Goal: Navigation & Orientation: Locate item on page

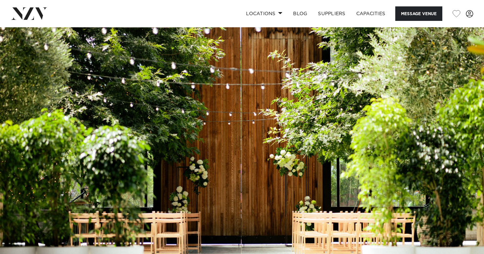
click at [219, 106] on img at bounding box center [242, 140] width 484 height 227
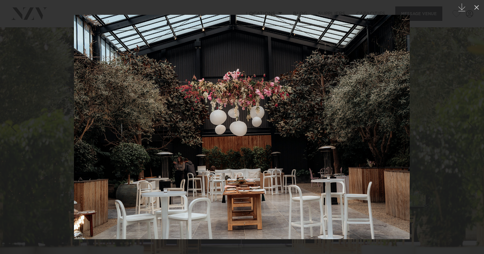
click at [446, 88] on div at bounding box center [242, 127] width 484 height 254
